Goal: Transaction & Acquisition: Obtain resource

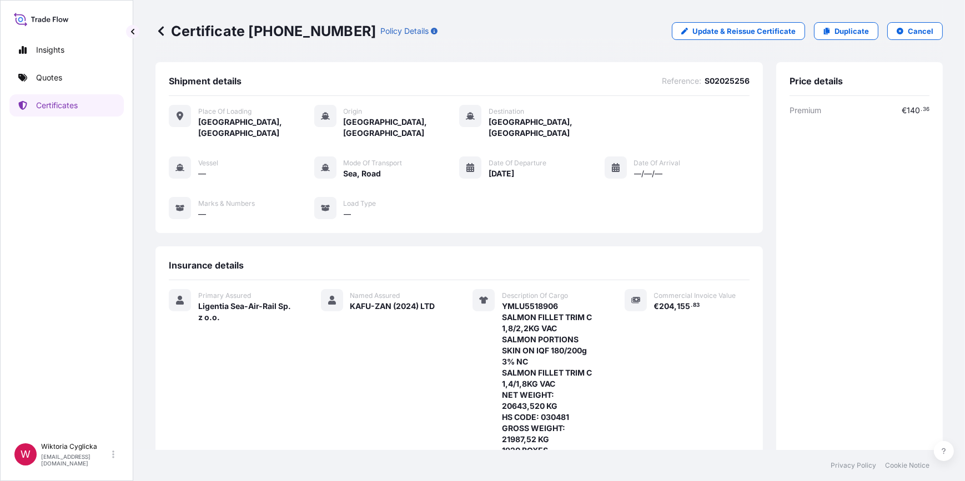
scroll to position [214, 0]
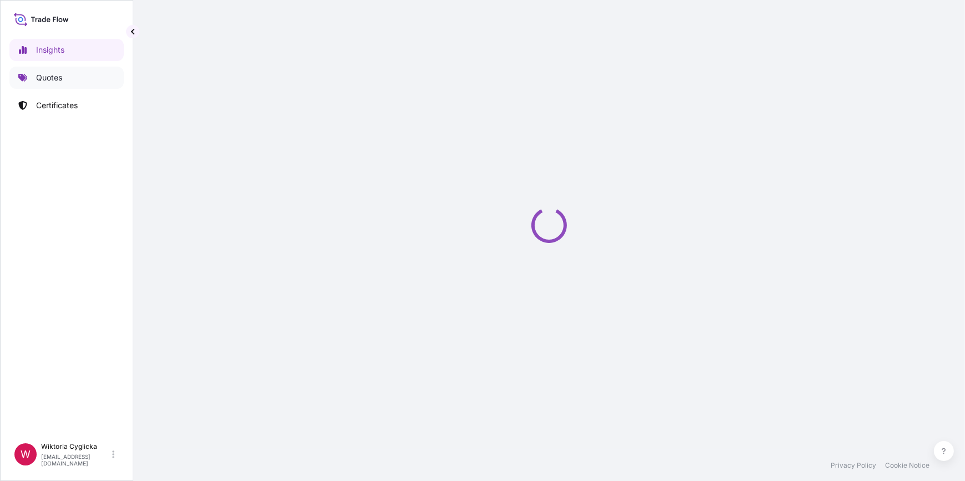
click at [68, 82] on link "Quotes" at bounding box center [66, 78] width 114 height 22
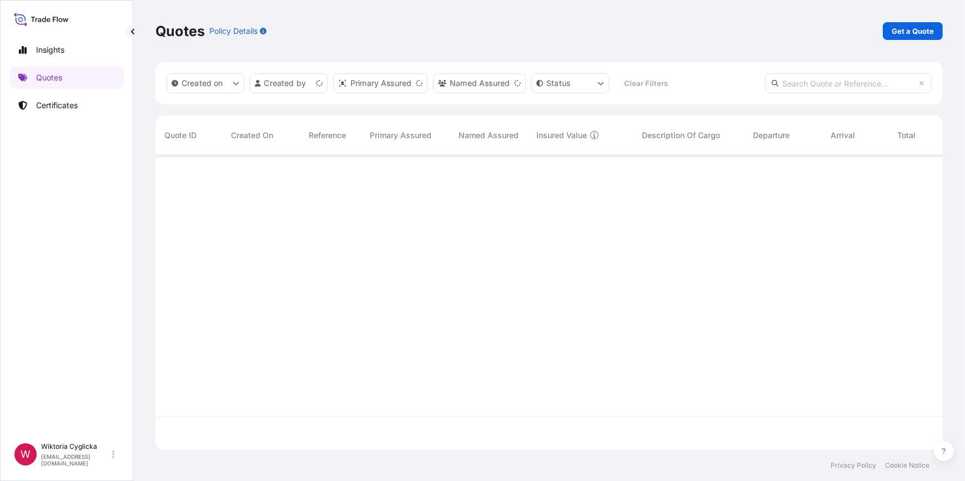
scroll to position [293, 779]
click at [893, 37] on link "Get a Quote" at bounding box center [913, 31] width 60 height 18
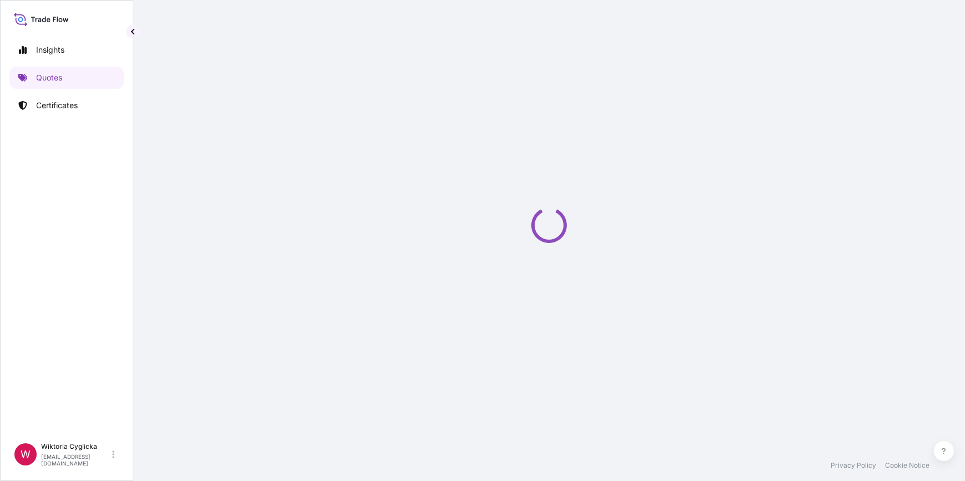
select select "Sea"
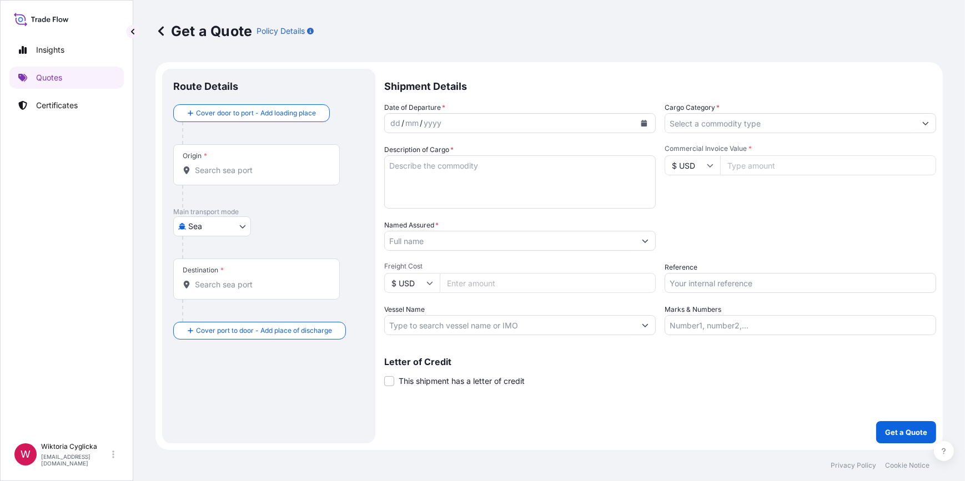
click at [729, 120] on input "Cargo Category *" at bounding box center [790, 123] width 250 height 20
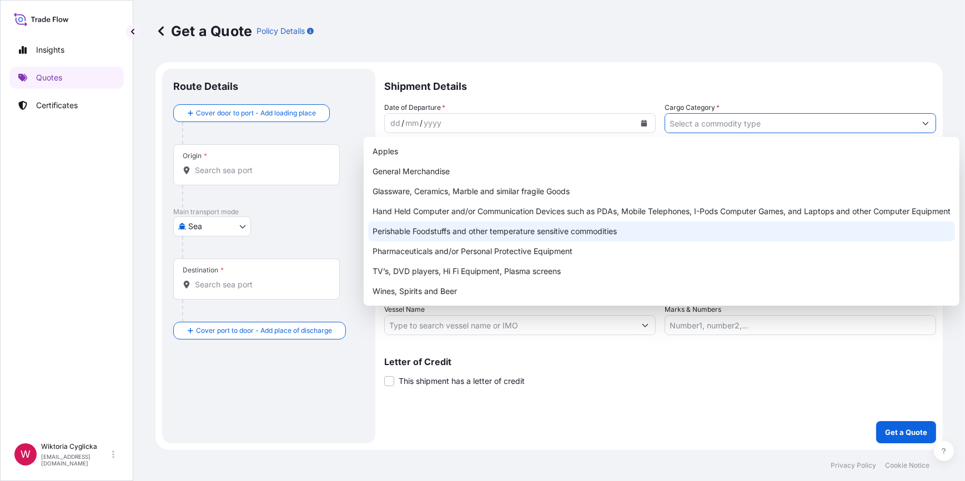
click at [515, 231] on div "Perishable Foodstuffs and other temperature sensitive commodities" at bounding box center [661, 231] width 587 height 20
type input "Perishable Foodstuffs and other temperature sensitive commodities"
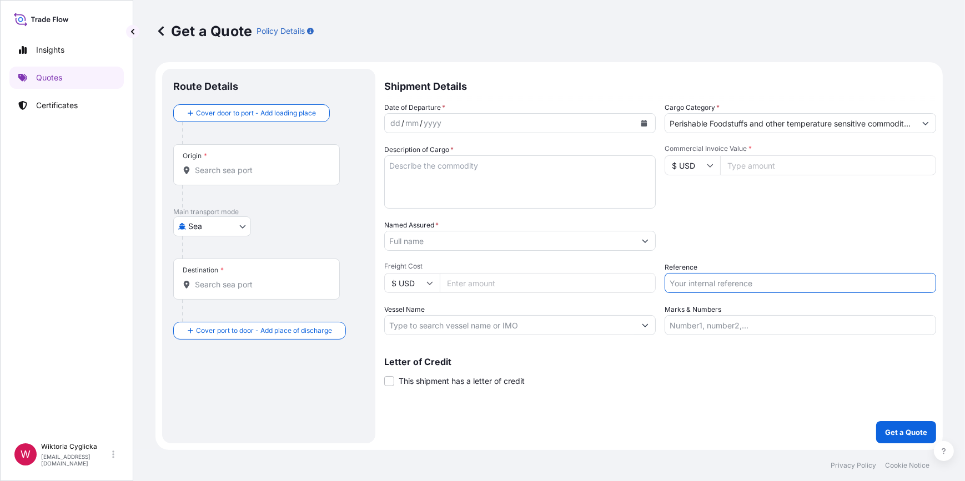
click at [682, 286] on input "Reference" at bounding box center [799, 283] width 271 height 20
paste input "S02025257"
type input "S02025257"
click at [707, 255] on div "Date of Departure * dd / mm / yyyy Cargo Category * Perishable Foodstuffs and o…" at bounding box center [660, 218] width 552 height 233
click at [528, 206] on textarea "Description of Cargo *" at bounding box center [519, 181] width 271 height 53
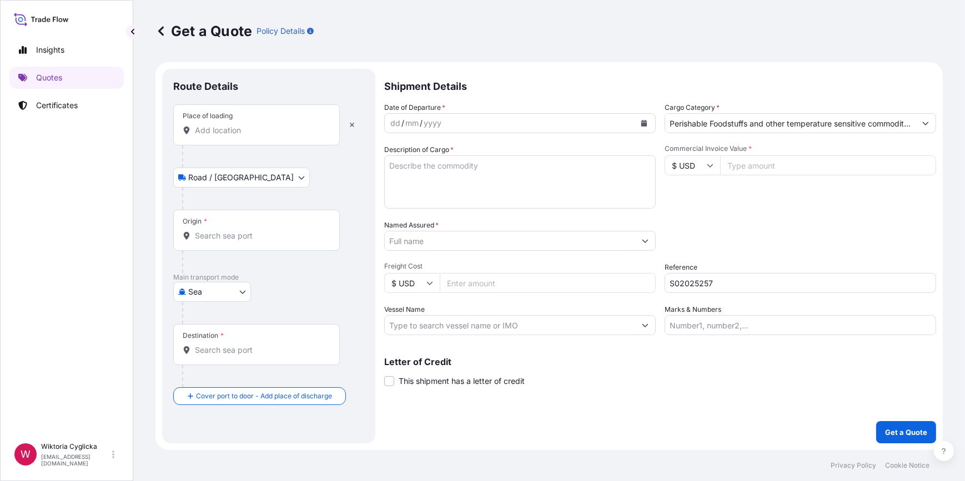
click at [245, 134] on input "Place of loading" at bounding box center [260, 130] width 131 height 11
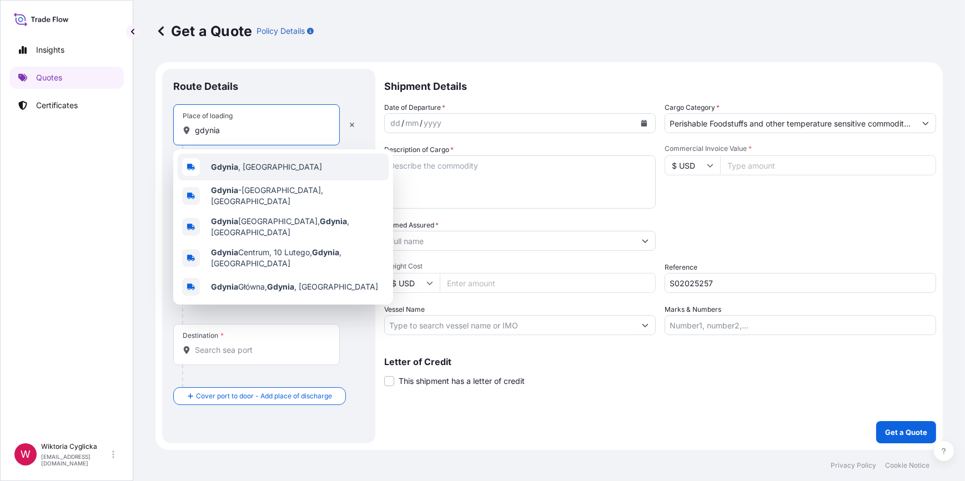
click at [240, 167] on span "[GEOGRAPHIC_DATA] , [GEOGRAPHIC_DATA]" at bounding box center [266, 167] width 111 height 11
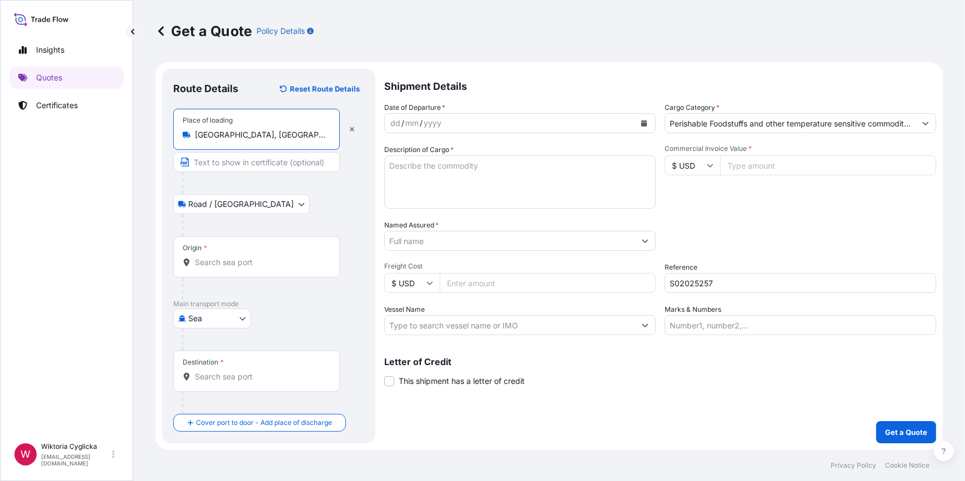
type input "[GEOGRAPHIC_DATA], [GEOGRAPHIC_DATA]"
click at [229, 259] on input "Origin *" at bounding box center [260, 262] width 131 height 11
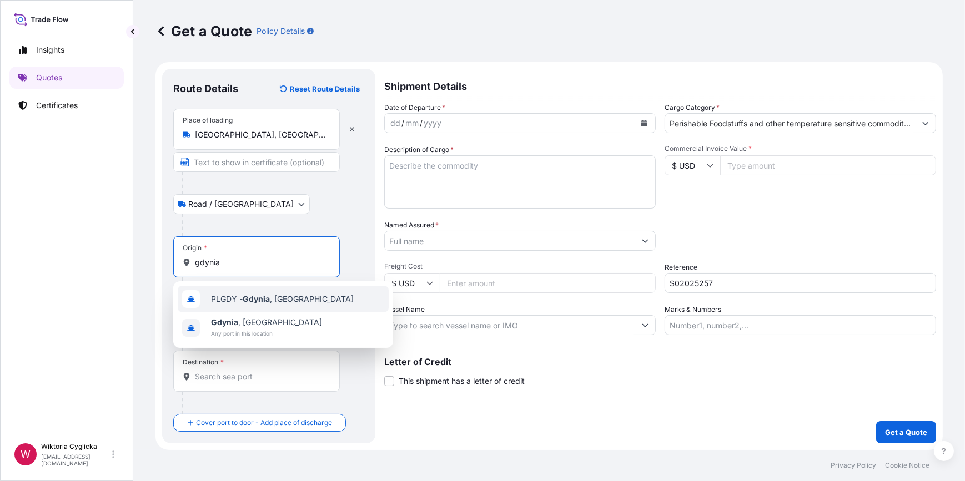
click at [236, 297] on span "PLGDY - [GEOGRAPHIC_DATA] , [GEOGRAPHIC_DATA]" at bounding box center [282, 299] width 143 height 11
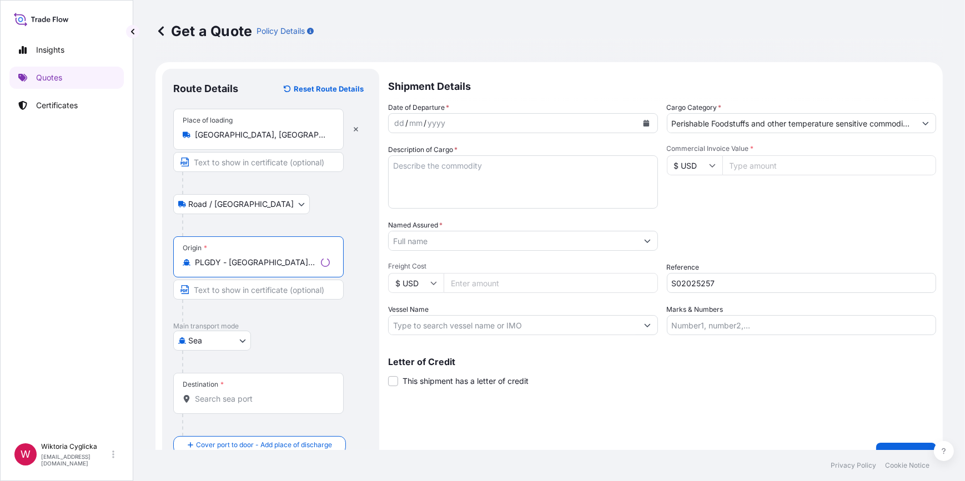
type input "PLGDY - [GEOGRAPHIC_DATA], [GEOGRAPHIC_DATA]"
click at [230, 396] on input "Destination *" at bounding box center [262, 399] width 135 height 11
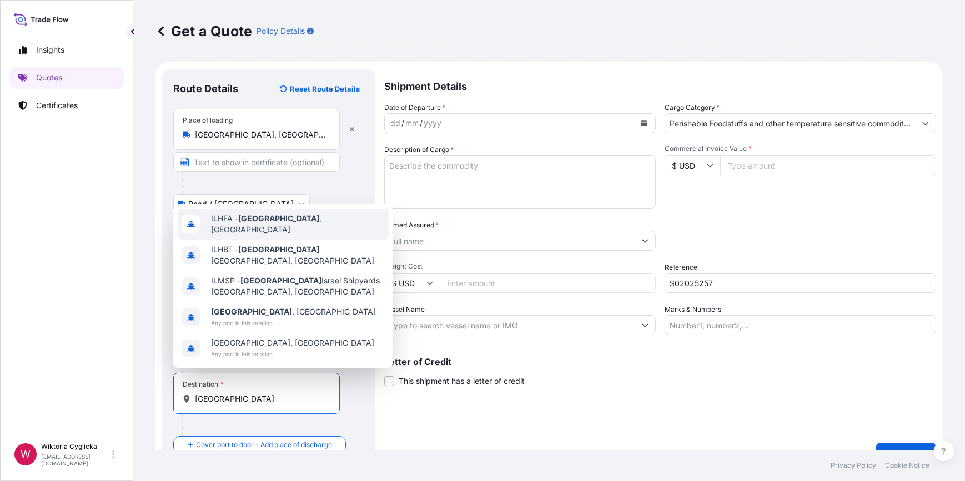
click at [234, 240] on div "ILHFA - [GEOGRAPHIC_DATA] , [GEOGRAPHIC_DATA]" at bounding box center [283, 224] width 211 height 31
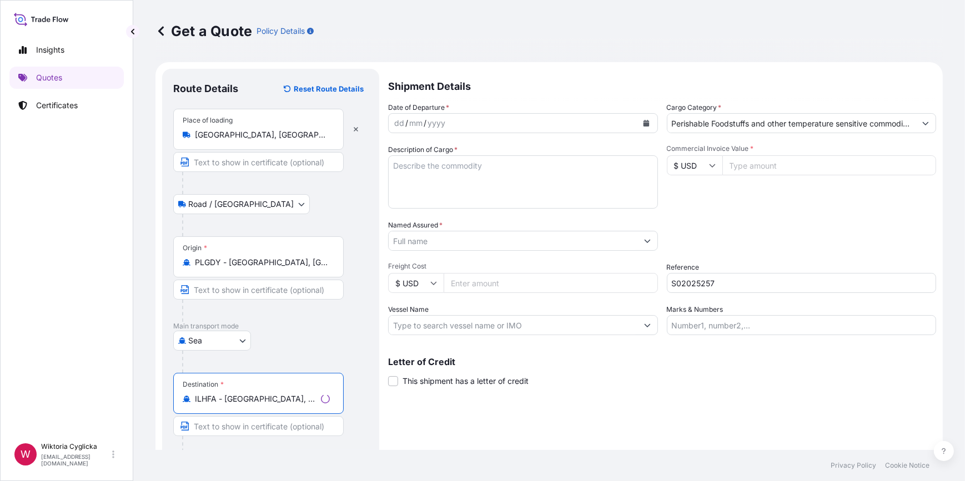
type input "ILHFA - [GEOGRAPHIC_DATA], [GEOGRAPHIC_DATA]"
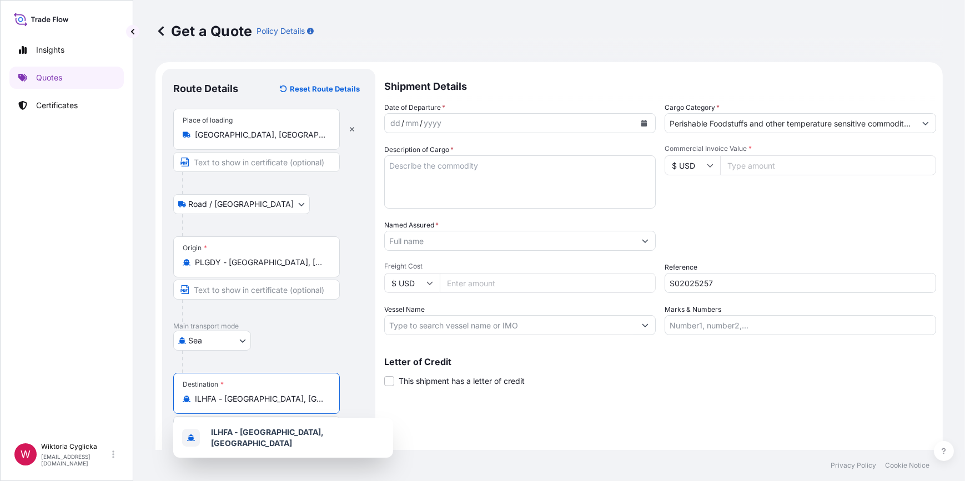
click at [641, 122] on icon "Calendar" at bounding box center [644, 123] width 7 height 7
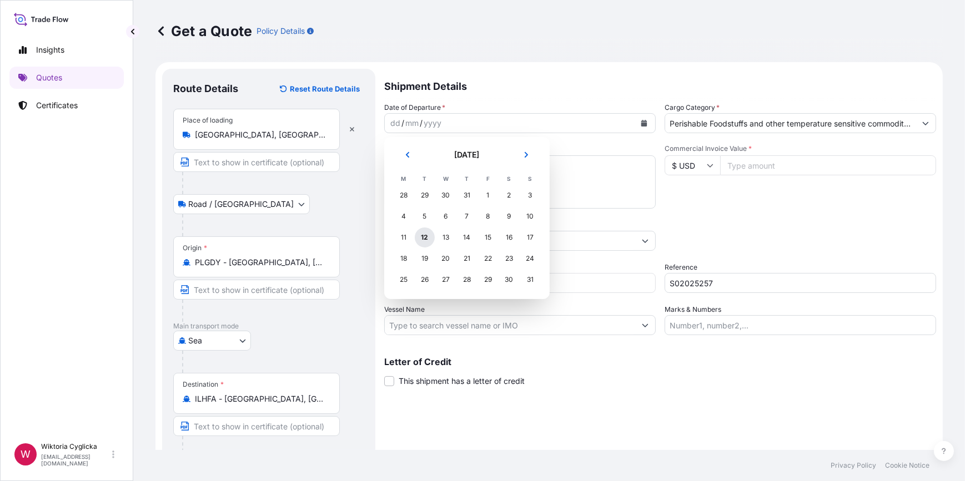
click at [425, 235] on div "12" at bounding box center [425, 238] width 20 height 20
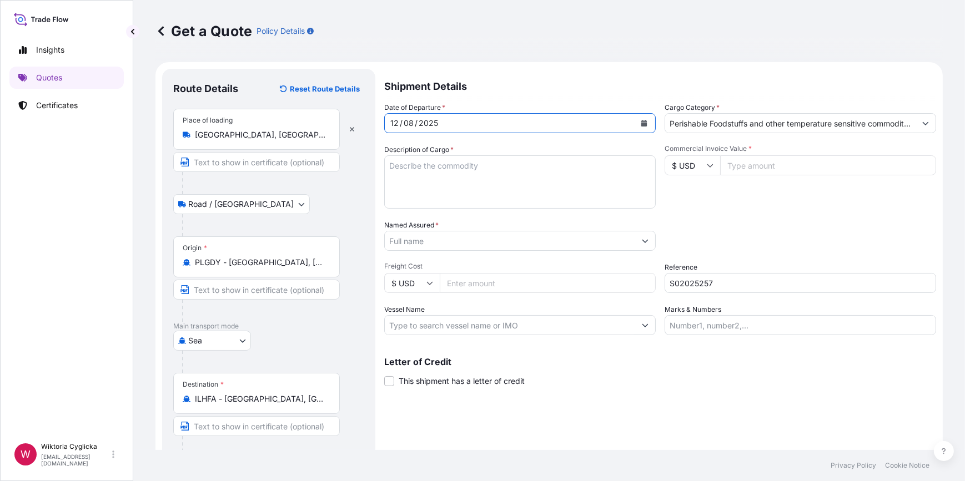
click at [528, 242] on input "Named Assured *" at bounding box center [510, 241] width 250 height 20
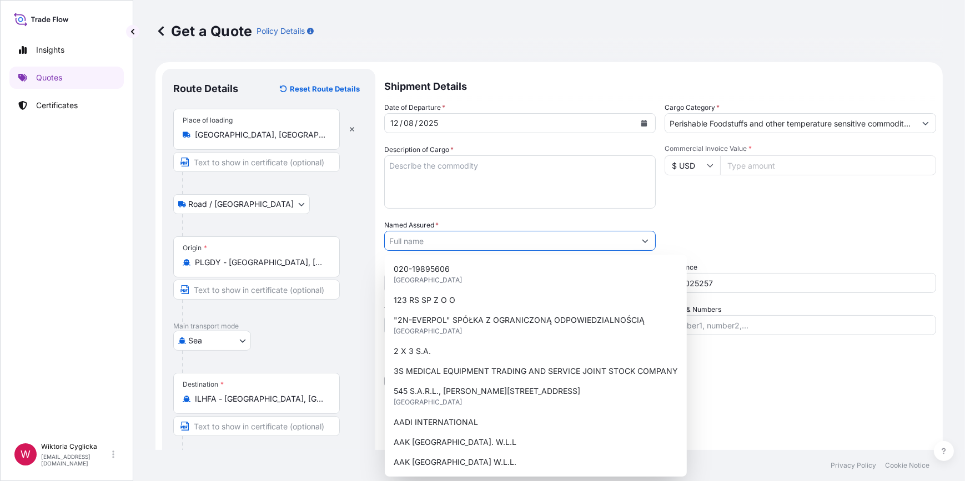
click at [421, 244] on input "Named Assured *" at bounding box center [510, 241] width 250 height 20
paste input "CITY MARKET - TZAFRAY LTD"
type input "CITY MARKET - TZAFRAY LTD"
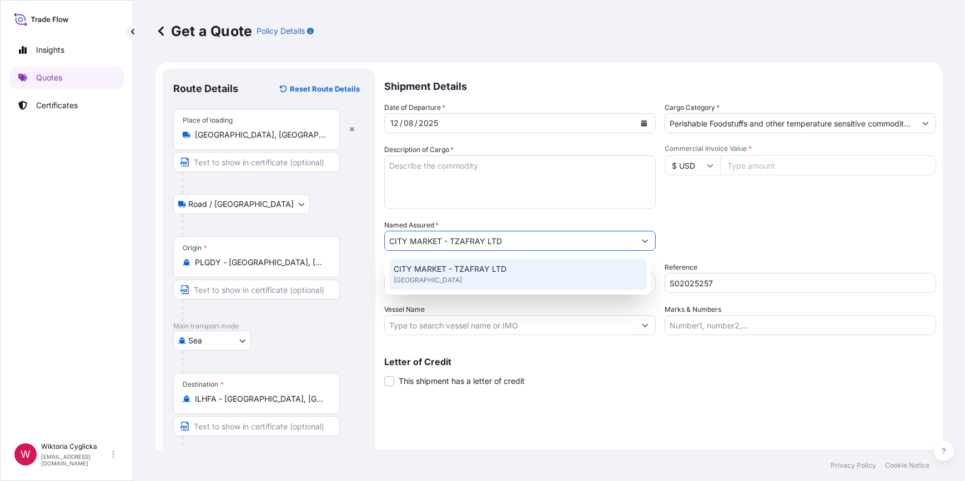
click at [449, 275] on div "CITY MARKET - TZAFRAY LTD [GEOGRAPHIC_DATA]" at bounding box center [518, 274] width 258 height 31
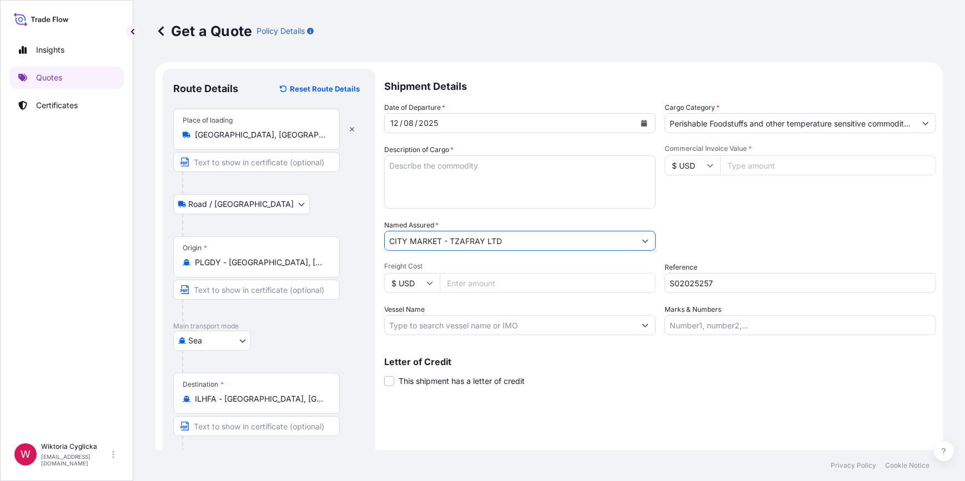
drag, startPoint x: 538, startPoint y: 243, endPoint x: 283, endPoint y: 240, distance: 254.8
click at [283, 240] on form "Route Details Reset Route Details Place of loading [GEOGRAPHIC_DATA], [GEOGRAPH…" at bounding box center [548, 278] width 787 height 432
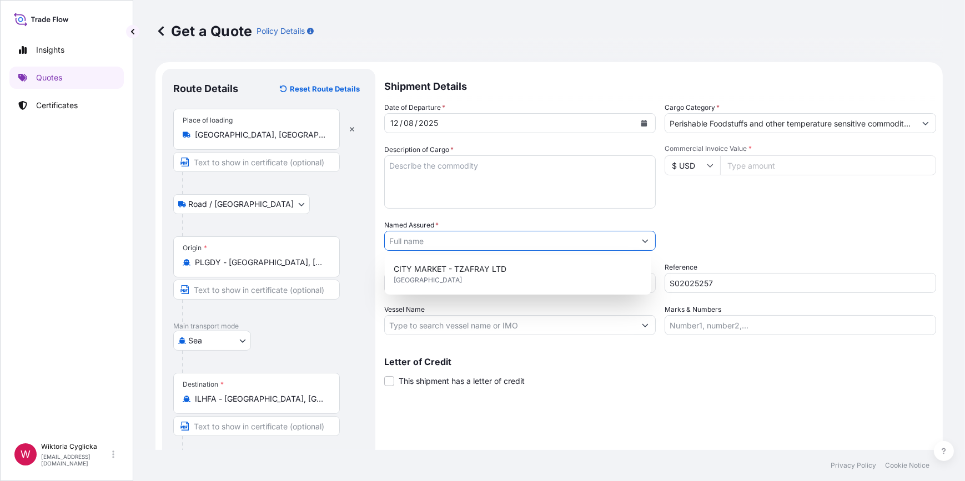
paste input "CITY MARKET - TZAFRAY LTD"
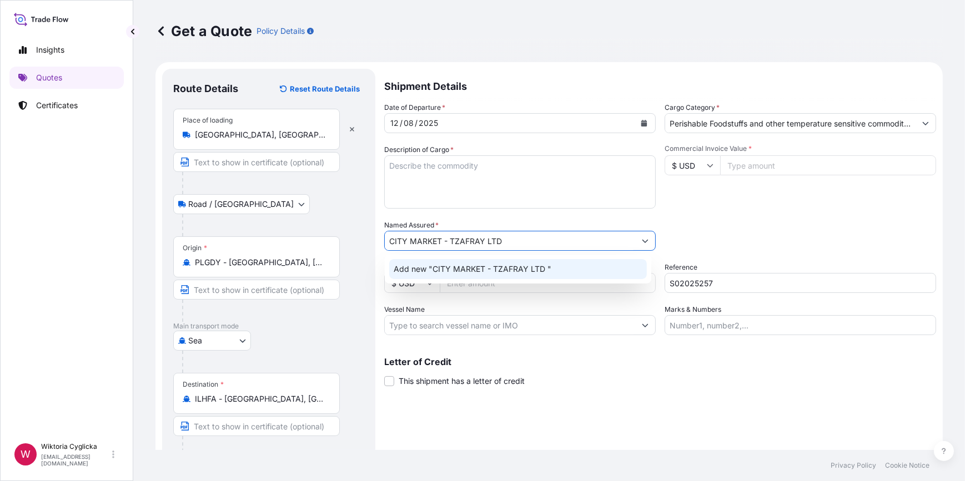
click at [486, 267] on span "Add new "CITY MARKET - TZAFRAY LTD "" at bounding box center [473, 269] width 158 height 11
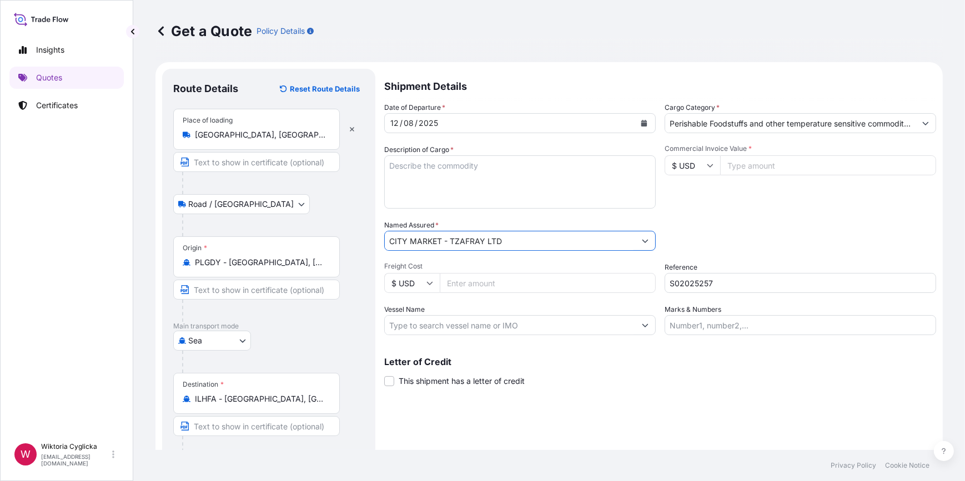
type input "CITY MARKET - TZAFRAY LTD"
click at [440, 181] on textarea "Description of Cargo *" at bounding box center [519, 181] width 271 height 53
paste textarea "YMLU5501164"
click at [505, 167] on textarea "YMLU5501164" at bounding box center [519, 181] width 271 height 53
paste textarea "DESCRIPTION: SALMON FILLET TRIM C 1,8/2,2KG VAC SALMON FILLET TRIM C 1,4/1,8KG …"
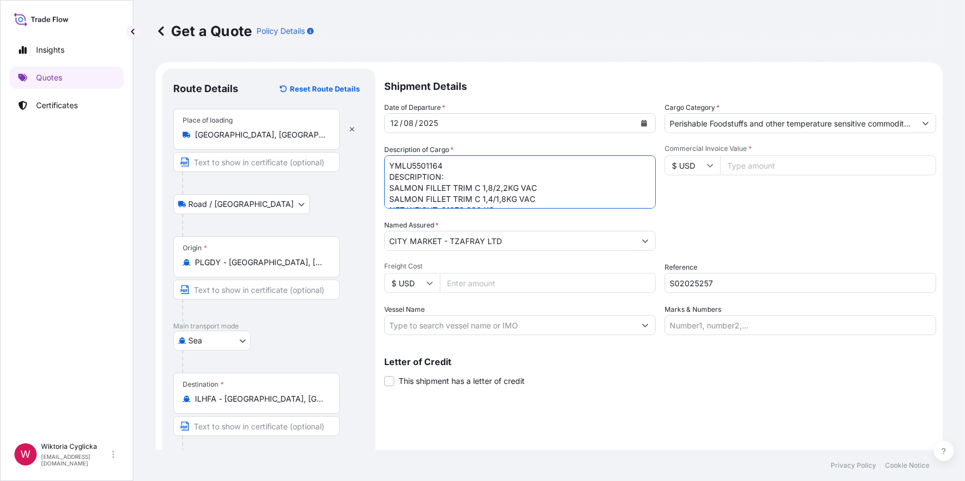
drag, startPoint x: 444, startPoint y: 178, endPoint x: 366, endPoint y: 182, distance: 77.8
click at [366, 182] on form "Route Details Reset Route Details Place of loading [GEOGRAPHIC_DATA], [GEOGRAPH…" at bounding box center [548, 278] width 787 height 432
click at [385, 189] on textarea "YMLU5501164 SALMON FILLET TRIM C 1,8/2,2KG VAC SALMON FILLET TRIM C 1,4/1,8KG V…" at bounding box center [519, 181] width 271 height 53
click at [478, 184] on textarea "YMLU5501164 SALMON FILLET TRIM C 1,8/2,2KG VAC SALMON FILLET TRIM C 1,4/1,8KG V…" at bounding box center [519, 181] width 271 height 53
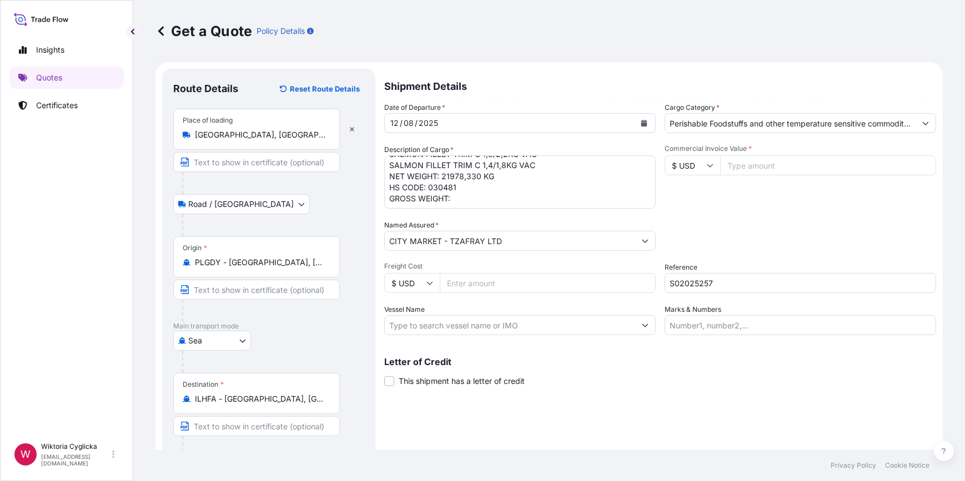
click at [474, 196] on textarea "YMLU5501164 SALMON FILLET TRIM C 1,8/2,2KG VAC SALMON FILLET TRIM C 1,4/1,8KG V…" at bounding box center [519, 181] width 271 height 53
paste textarea "23322,330 KG QUANTITY: 1920 CARTONS"
drag, startPoint x: 434, startPoint y: 192, endPoint x: 365, endPoint y: 187, distance: 69.1
click at [365, 187] on form "Route Details Reset Route Details Place of loading [GEOGRAPHIC_DATA], [GEOGRAPH…" at bounding box center [548, 278] width 787 height 432
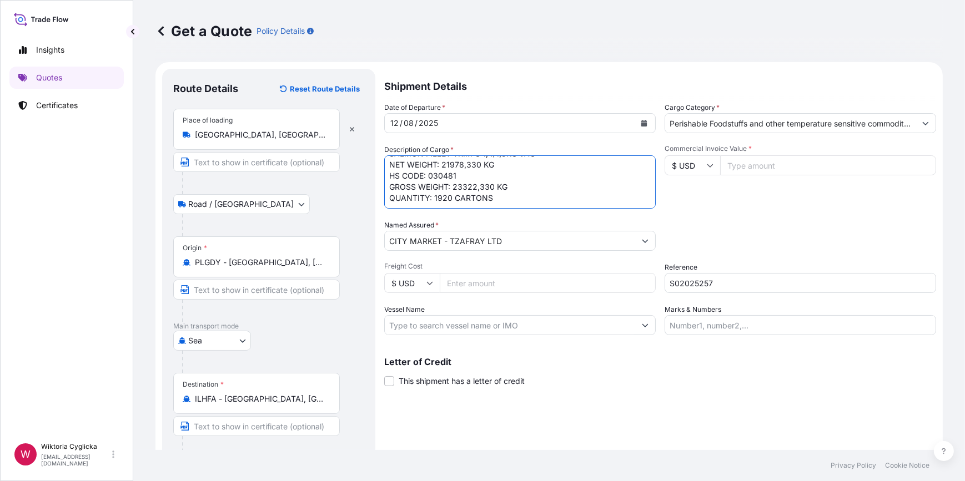
click at [420, 199] on textarea "YMLU5501164 SALMON FILLET TRIM C 1,8/2,2KG VAC SALMON FILLET TRIM C 1,4/1,8KG V…" at bounding box center [519, 181] width 271 height 53
drag, startPoint x: 432, startPoint y: 194, endPoint x: 390, endPoint y: 188, distance: 42.1
click at [390, 188] on textarea "YMLU5501164 SALMON FILLET TRIM C 1,8/2,2KG VAC SALMON FILLET TRIM C 1,4/1,8KG V…" at bounding box center [519, 181] width 271 height 53
click at [403, 201] on textarea "YMLU5501164 SALMON FILLET TRIM C 1,8/2,2KG VAC SALMON FILLET TRIM C 1,4/1,8KG V…" at bounding box center [519, 181] width 271 height 53
click at [391, 190] on textarea "YMLU5501164 SALMON FILLET TRIM C 1,8/2,2KG VAC SALMON FILLET TRIM C 1,4/1,8KG V…" at bounding box center [519, 181] width 271 height 53
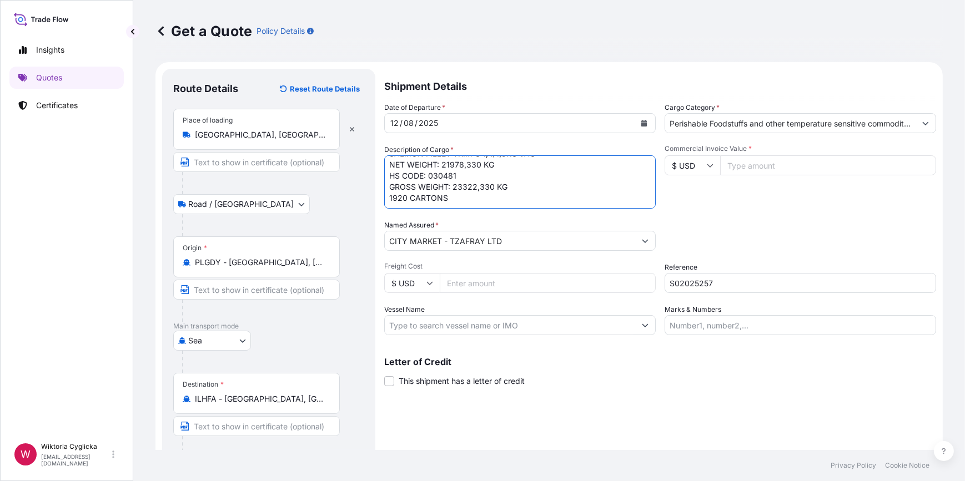
click at [402, 206] on textarea "YMLU5501164 SALMON FILLET TRIM C 1,8/2,2KG VAC SALMON FILLET TRIM C 1,4/1,8KG V…" at bounding box center [519, 181] width 271 height 53
type textarea "YMLU5501164 SALMON FILLET TRIM C 1,8/2,2KG VAC SALMON FILLET TRIM C 1,4/1,8KG V…"
click at [707, 218] on div "Date of Departure * [DATE] Cargo Category * Perishable Foodstuffs and other tem…" at bounding box center [660, 218] width 552 height 233
click at [696, 170] on input "$ USD" at bounding box center [692, 165] width 56 height 20
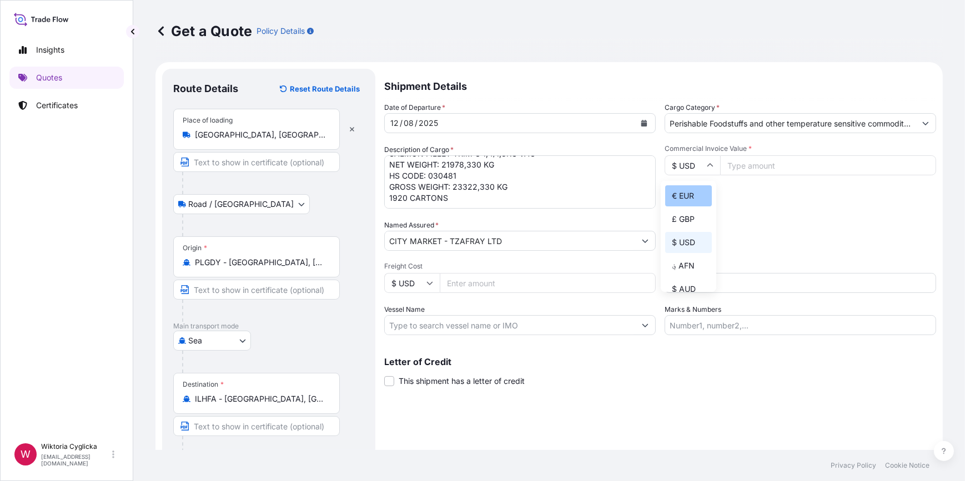
click at [693, 189] on div "€ EUR" at bounding box center [688, 195] width 47 height 21
type input "€ EUR"
click at [752, 156] on input "Commercial Invoice Value *" at bounding box center [828, 165] width 216 height 20
paste input "215387.64"
type input "215387.64"
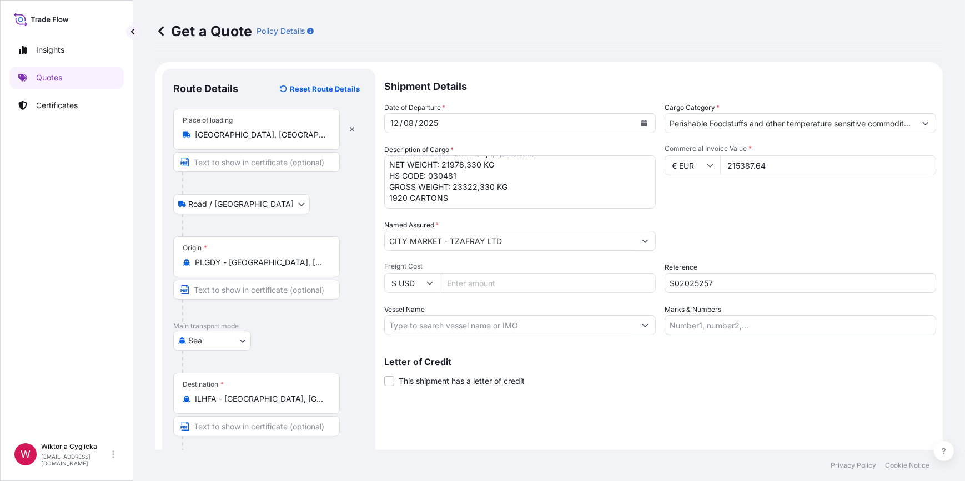
click at [737, 197] on div "Commercial Invoice Value * € EUR 215387.64" at bounding box center [799, 176] width 271 height 64
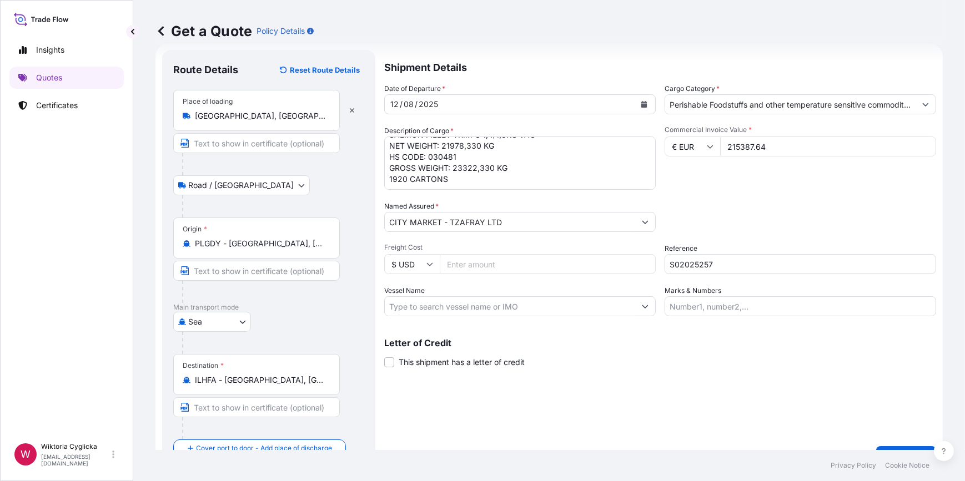
scroll to position [43, 0]
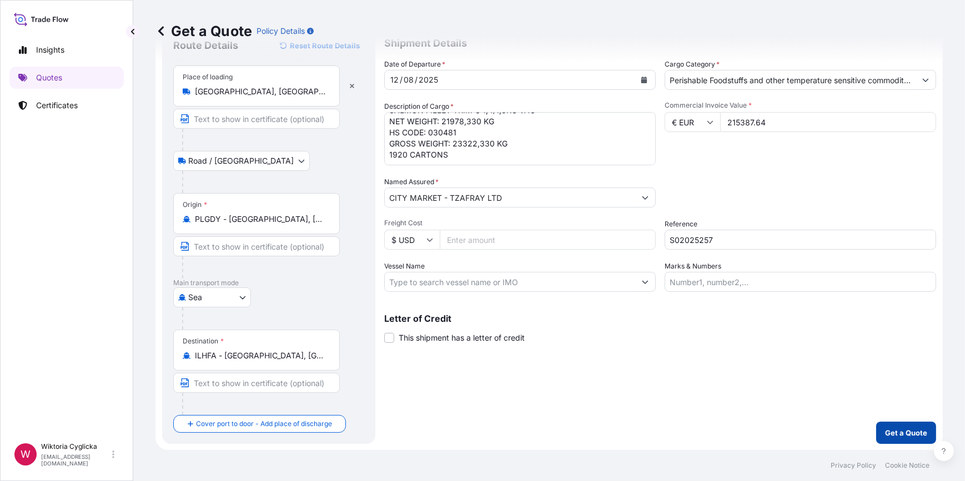
click at [885, 427] on p "Get a Quote" at bounding box center [906, 432] width 42 height 11
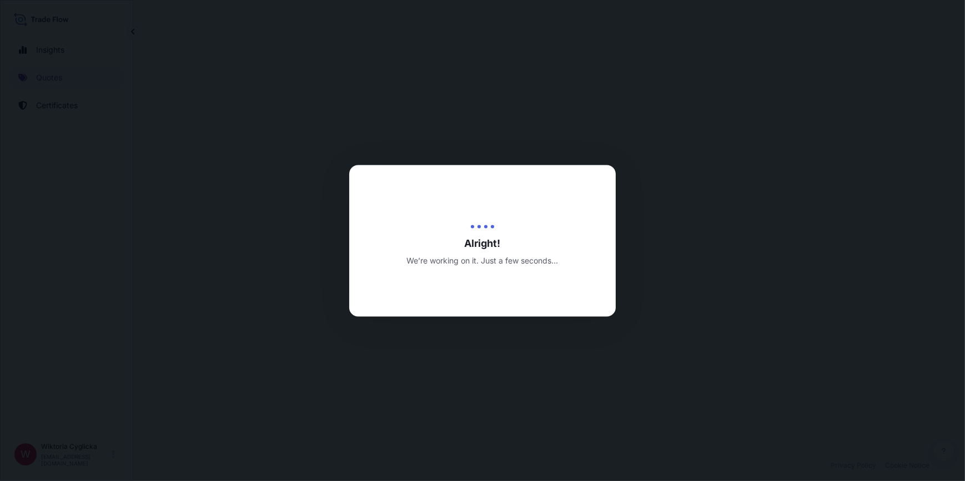
select select "Road / [GEOGRAPHIC_DATA]"
select select "Sea"
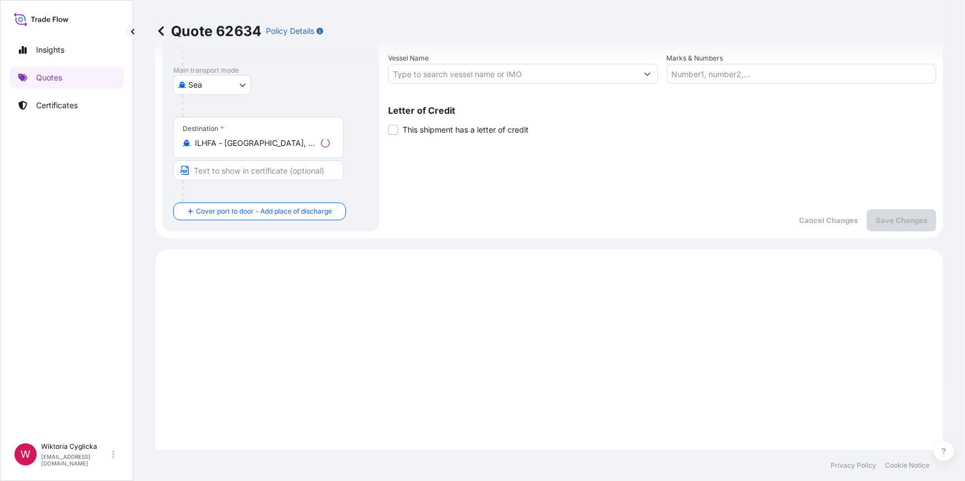
scroll to position [444, 0]
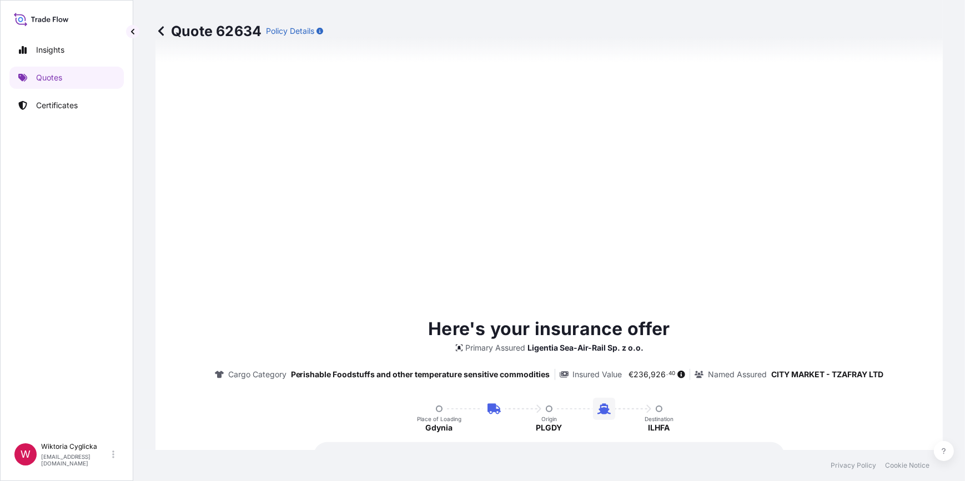
type input "[DATE]"
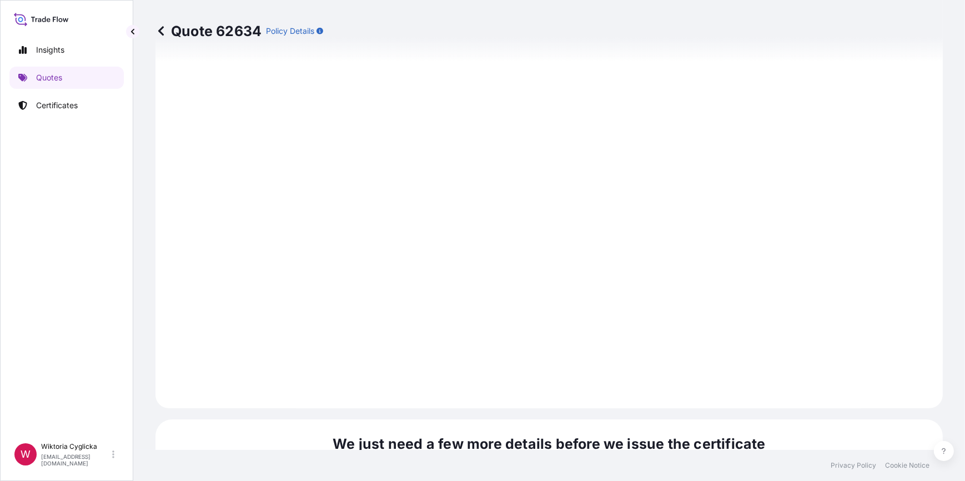
scroll to position [1328, 0]
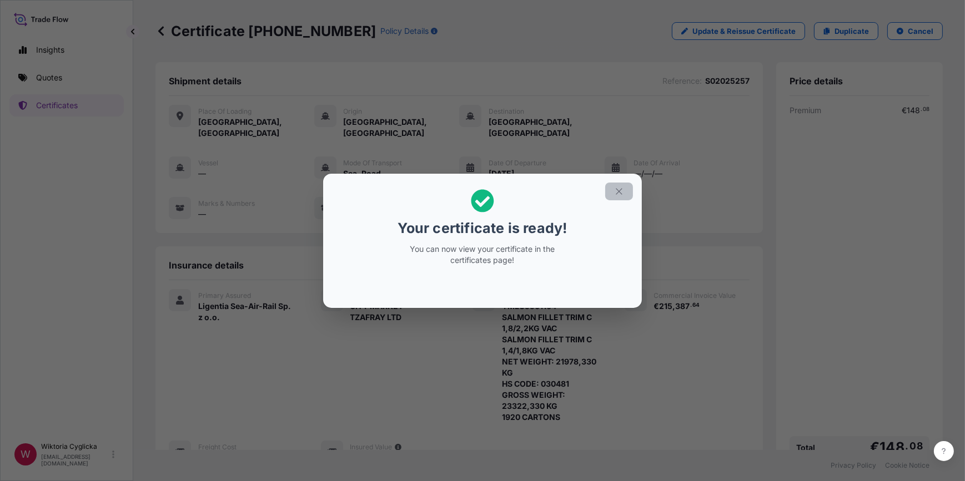
click at [618, 192] on icon "button" at bounding box center [619, 191] width 6 height 6
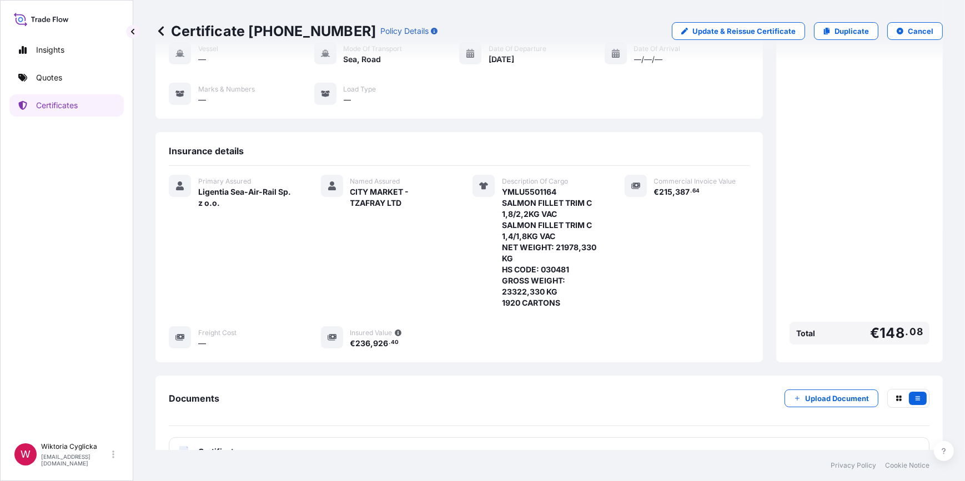
scroll to position [117, 0]
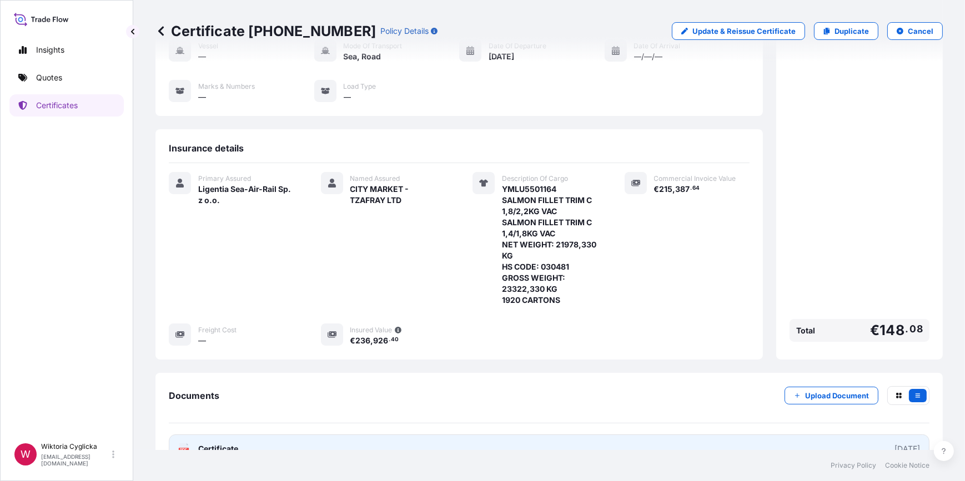
click at [543, 435] on link "PDF Certificate [DATE]" at bounding box center [549, 449] width 760 height 29
